Goal: Task Accomplishment & Management: Manage account settings

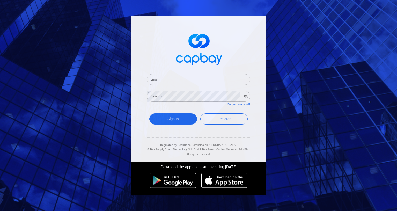
click at [219, 75] on input "Email" at bounding box center [198, 79] width 103 height 11
type input "[EMAIL_ADDRESS][DOMAIN_NAME]"
click at [179, 117] on button "Sign In" at bounding box center [173, 118] width 48 height 11
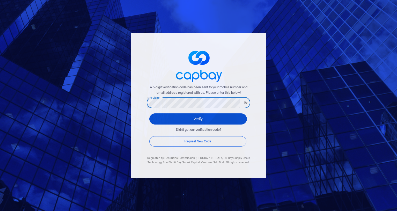
click at [184, 119] on button "Verify" at bounding box center [197, 118] width 97 height 11
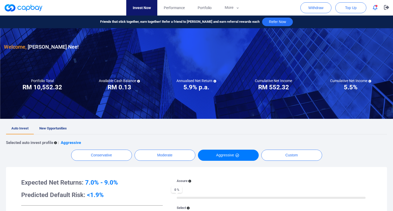
click at [374, 10] on icon "button" at bounding box center [374, 7] width 5 height 5
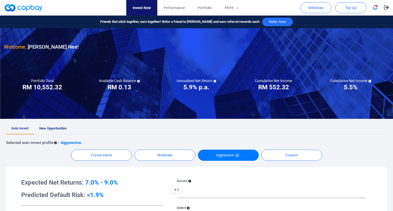
click at [308, 54] on div at bounding box center [196, 73] width 393 height 90
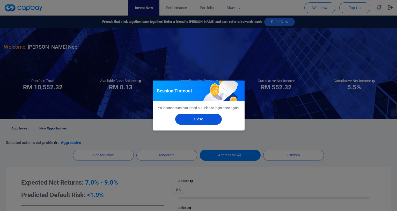
click at [194, 122] on button "Close" at bounding box center [198, 118] width 47 height 11
